Goal: Check status: Check status

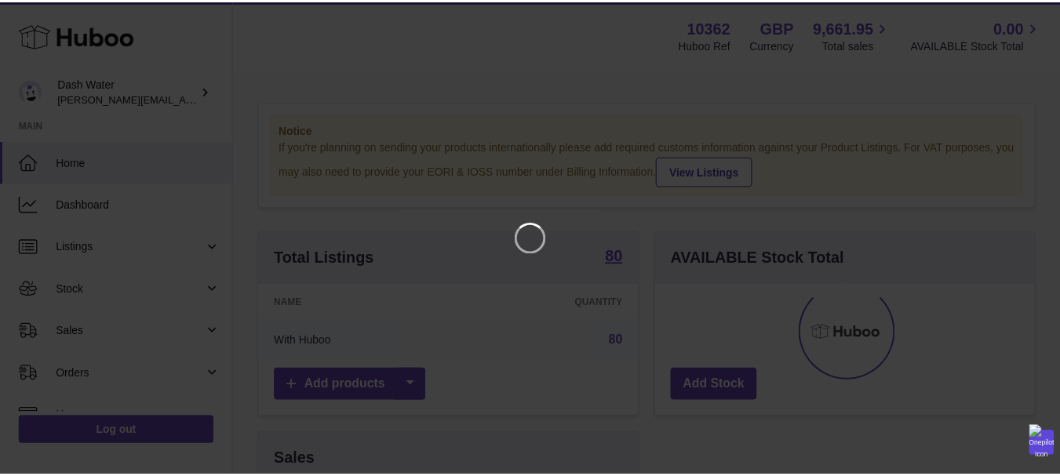
scroll to position [245, 384]
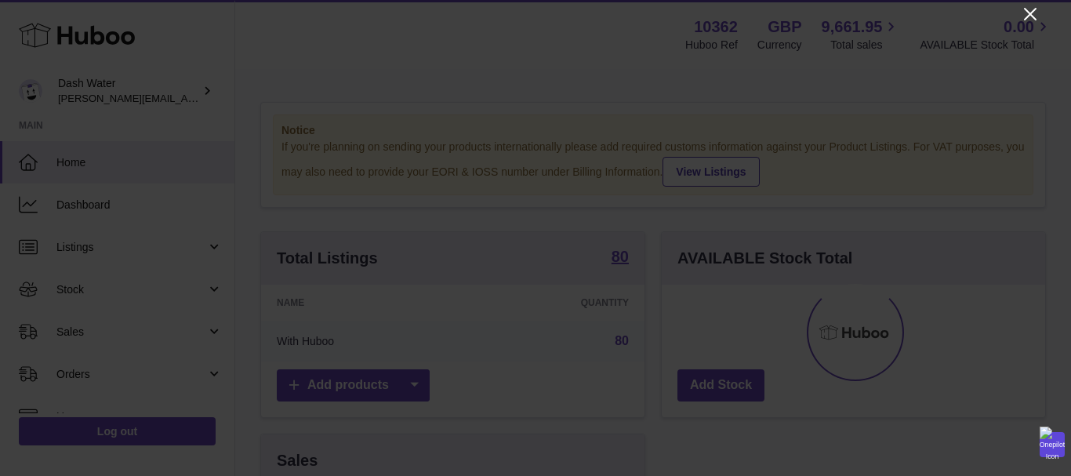
click at [1027, 13] on icon "Close" at bounding box center [1030, 14] width 19 height 19
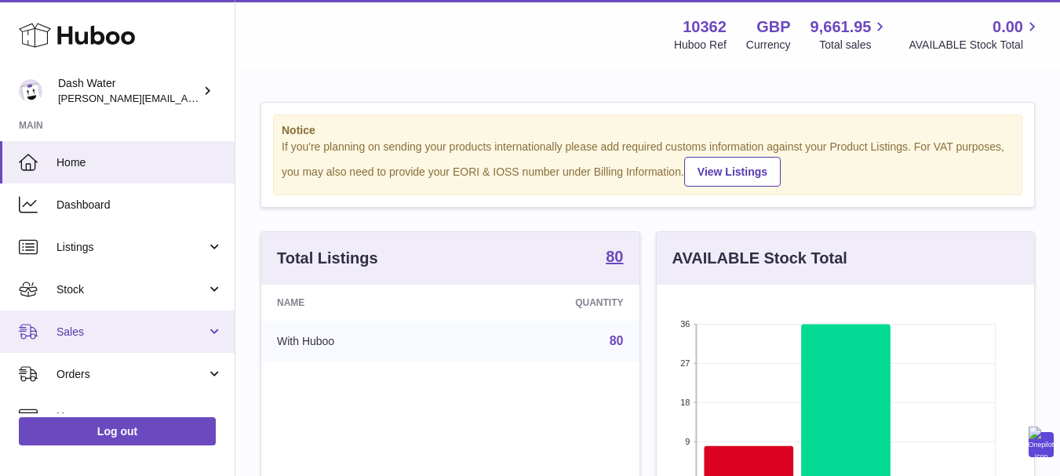
click at [107, 338] on span "Sales" at bounding box center [131, 332] width 150 height 15
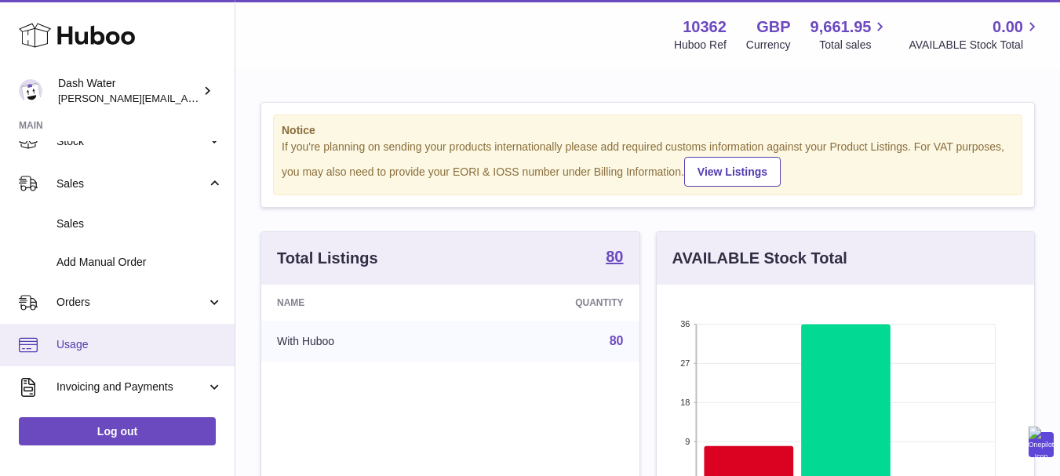
scroll to position [157, 0]
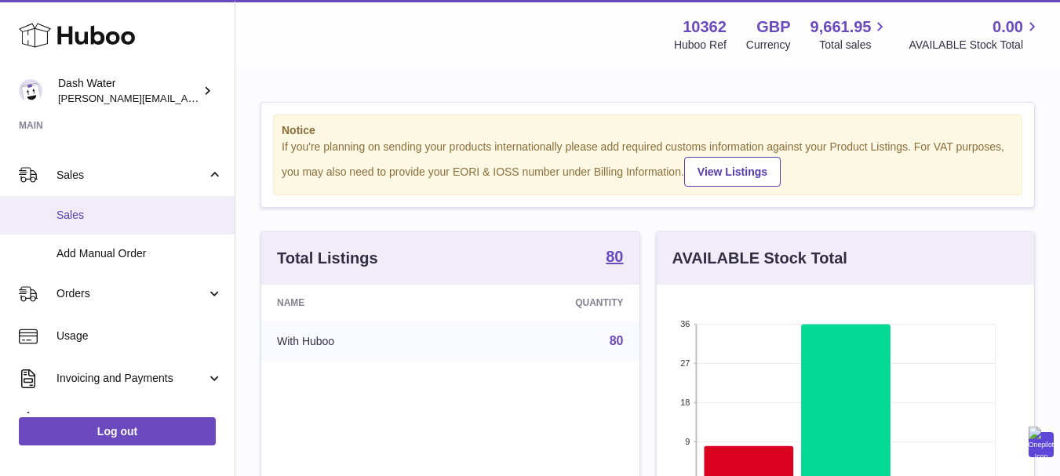
click at [92, 221] on span "Sales" at bounding box center [139, 215] width 166 height 15
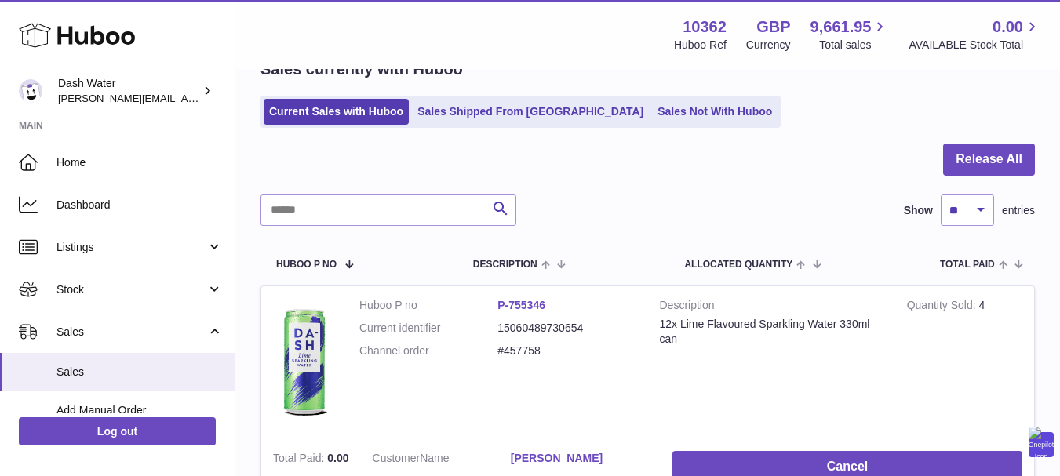
scroll to position [78, 0]
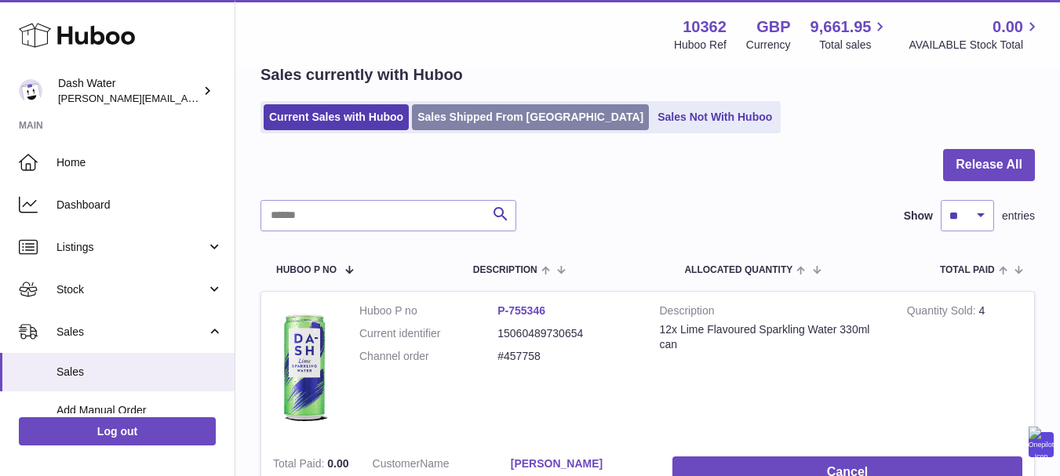
click at [456, 119] on link "Sales Shipped From [GEOGRAPHIC_DATA]" at bounding box center [530, 117] width 237 height 26
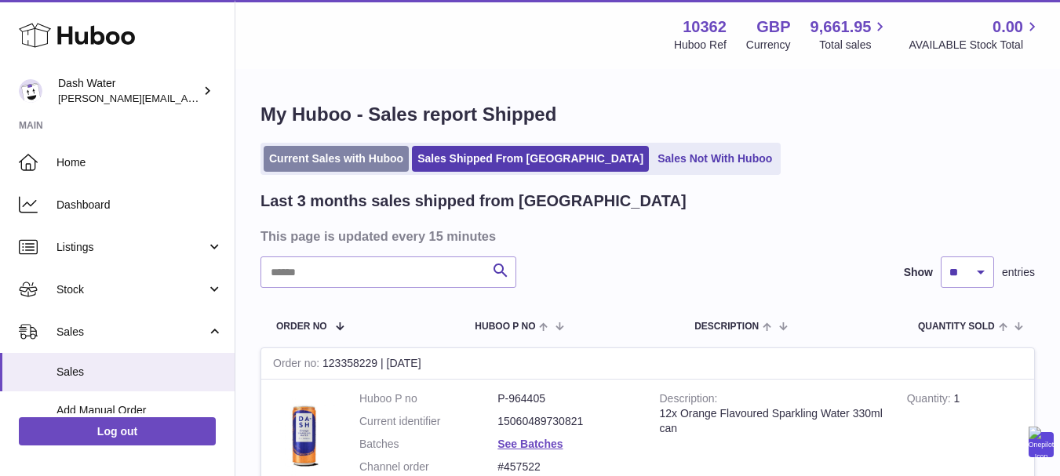
click at [312, 160] on link "Current Sales with Huboo" at bounding box center [336, 159] width 145 height 26
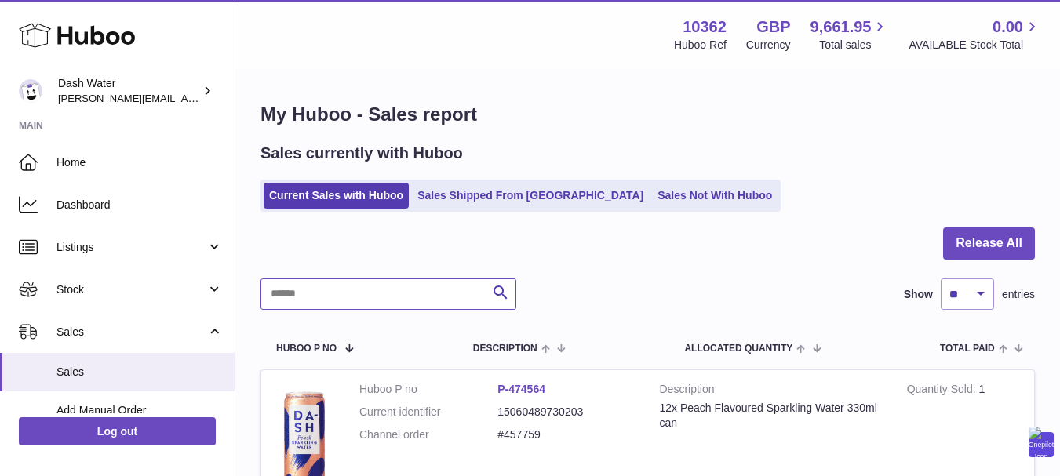
click at [340, 291] on input "text" at bounding box center [388, 293] width 256 height 31
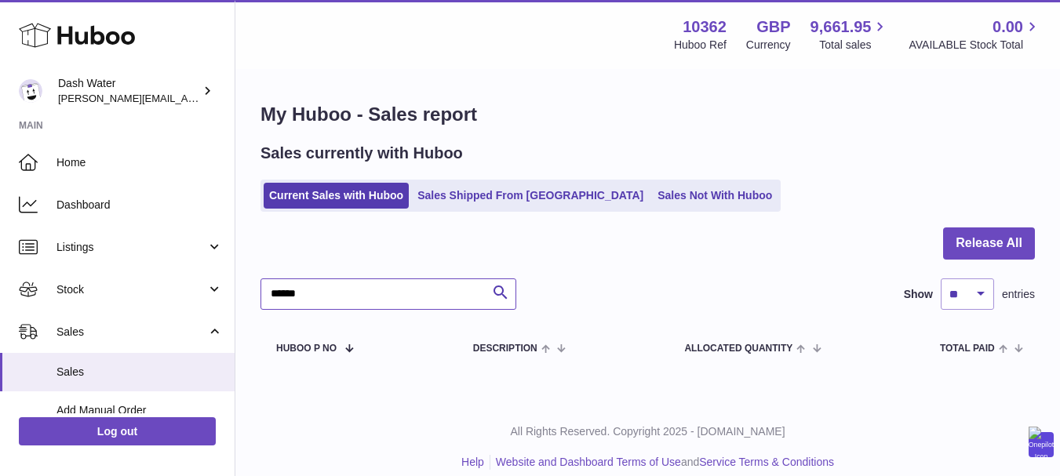
click at [270, 295] on input "******" at bounding box center [388, 293] width 256 height 31
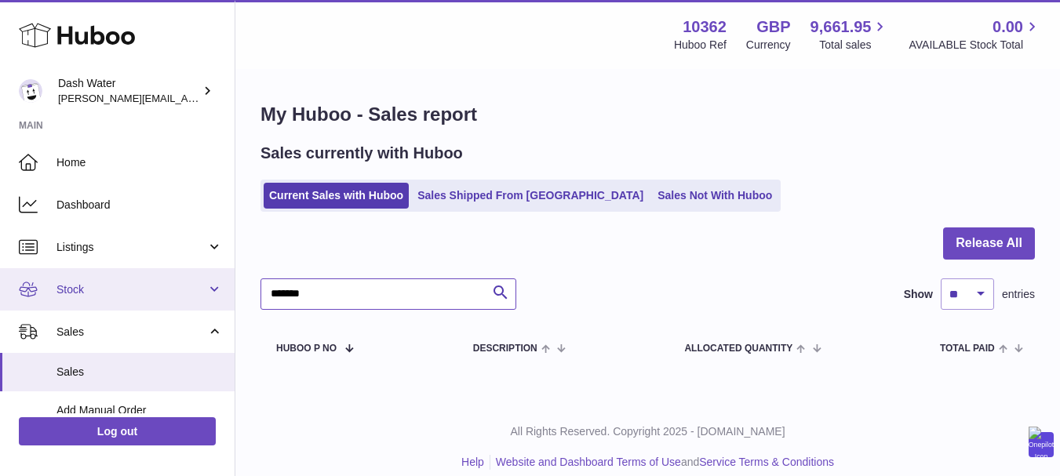
drag, startPoint x: 369, startPoint y: 295, endPoint x: 226, endPoint y: 293, distance: 143.6
click at [226, 293] on div "Huboo Dash Water james@dash-water.com Main Home Dashboard Listings Not with Hub…" at bounding box center [530, 246] width 1060 height 493
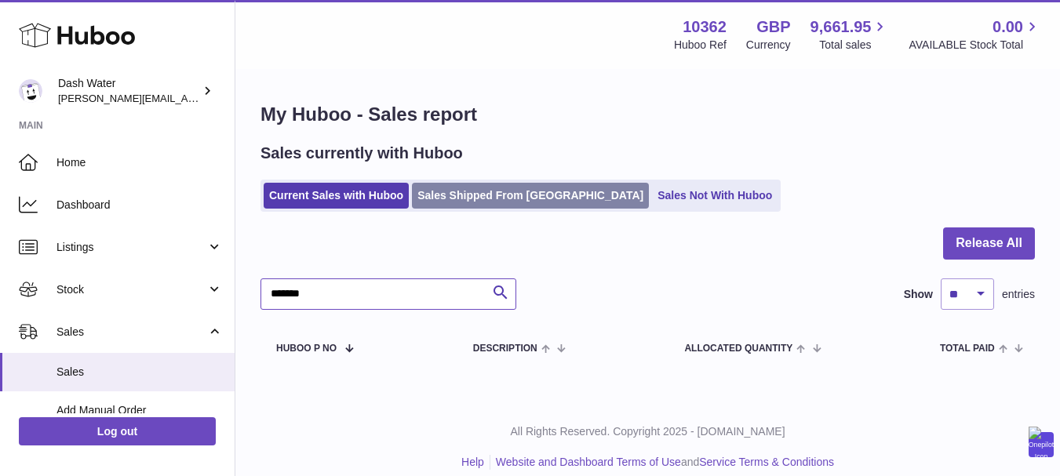
type input "*******"
click at [457, 199] on link "Sales Shipped From [GEOGRAPHIC_DATA]" at bounding box center [530, 196] width 237 height 26
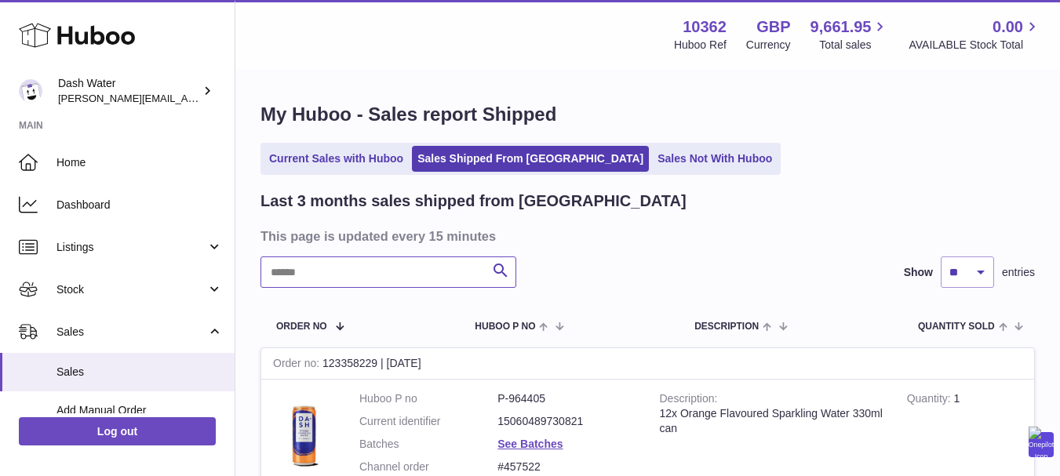
click at [316, 275] on input "text" at bounding box center [388, 271] width 256 height 31
paste input "*******"
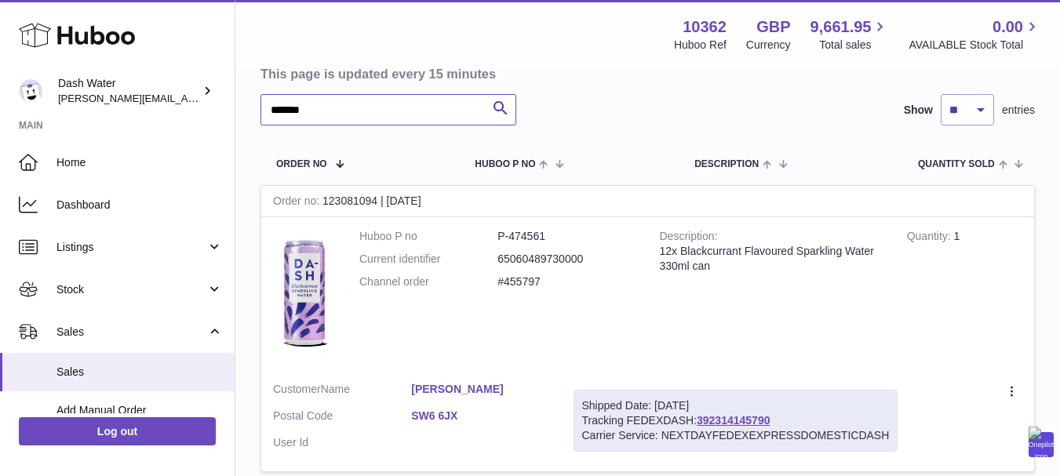
scroll to position [157, 0]
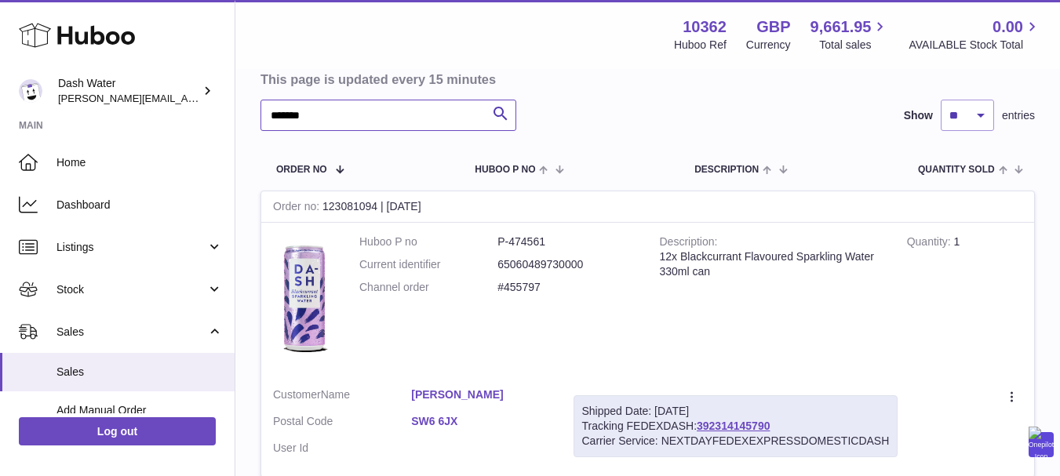
type input "*******"
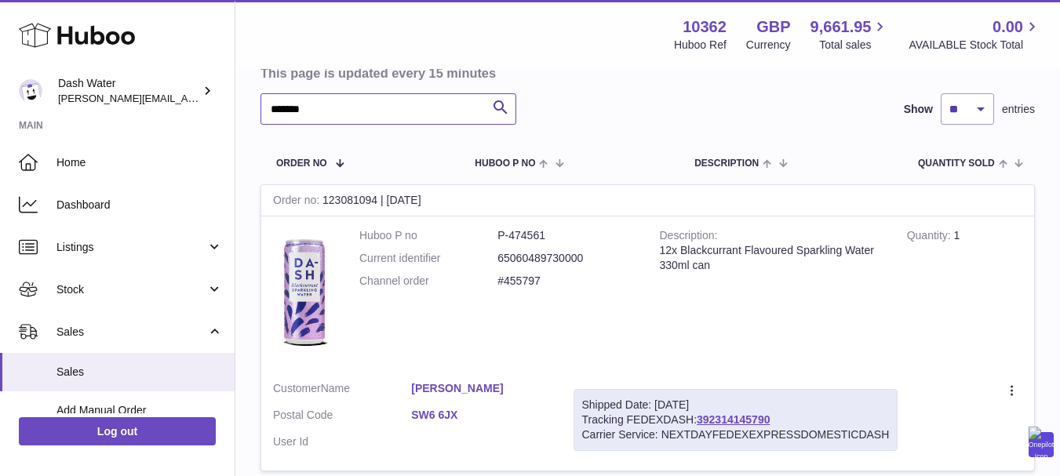
scroll to position [314, 0]
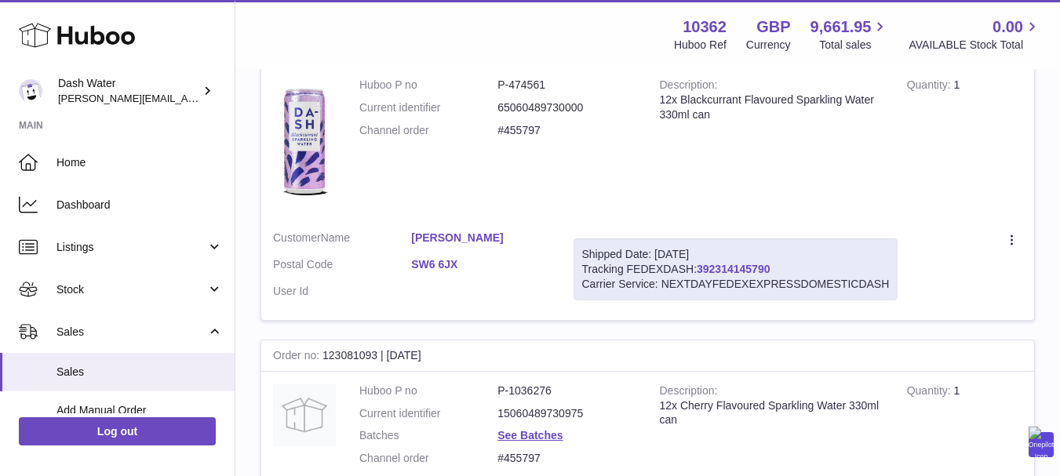
click at [733, 270] on link "392314145790" at bounding box center [733, 269] width 73 height 13
click at [741, 269] on link "392314145790" at bounding box center [733, 269] width 73 height 13
